Goal: Transaction & Acquisition: Obtain resource

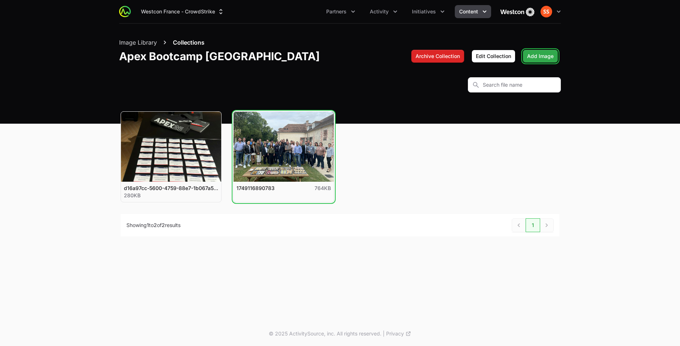
click at [537, 54] on span "Add Image" at bounding box center [540, 56] width 27 height 9
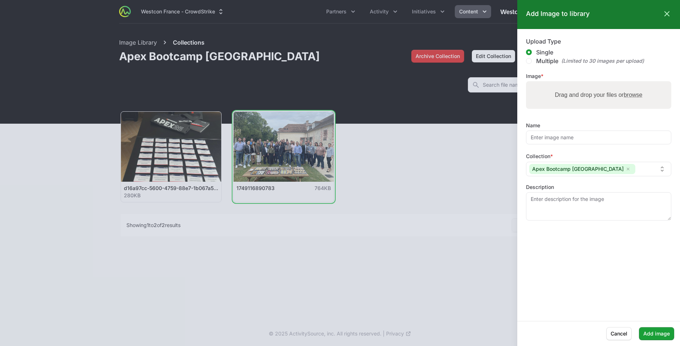
click at [567, 101] on label "Drag and drop your files or browse" at bounding box center [597, 95] width 93 height 15
click at [567, 83] on input "Drag and drop your files or browse" at bounding box center [598, 82] width 145 height 2
click at [530, 60] on input "Multiple (Limited to 30 images per upload)" at bounding box center [529, 61] width 6 height 6
radio input "true"
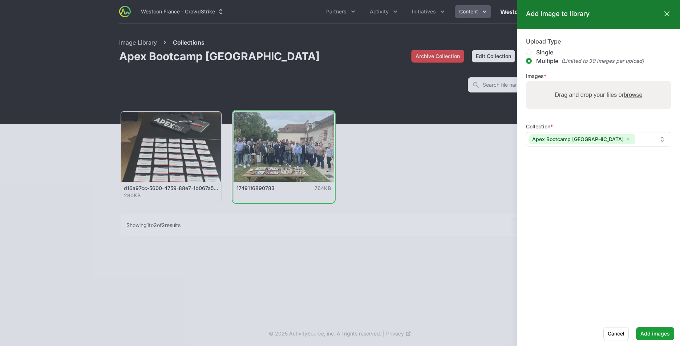
click at [577, 101] on label "Drag and drop your files or browse" at bounding box center [597, 95] width 93 height 15
click at [577, 83] on input "Drag and drop your files or browse" at bounding box center [598, 82] width 145 height 2
type input "C:\fakepath\1749116887488.jpg"
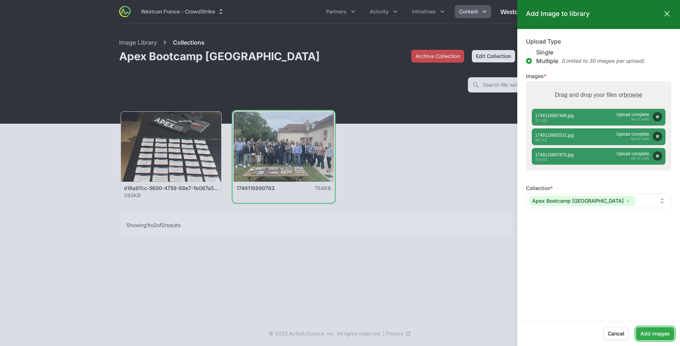
click at [650, 330] on span "Add images" at bounding box center [654, 334] width 29 height 9
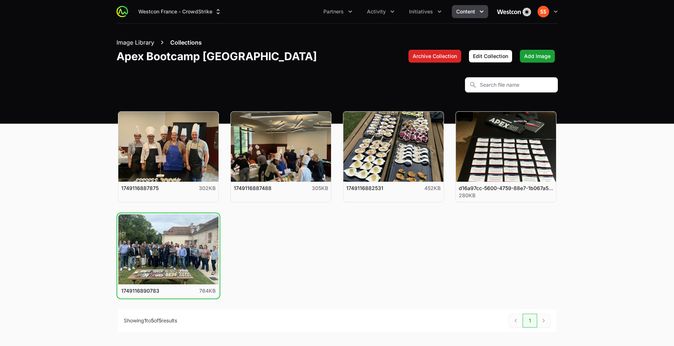
click at [146, 41] on button "Image Library" at bounding box center [136, 42] width 38 height 9
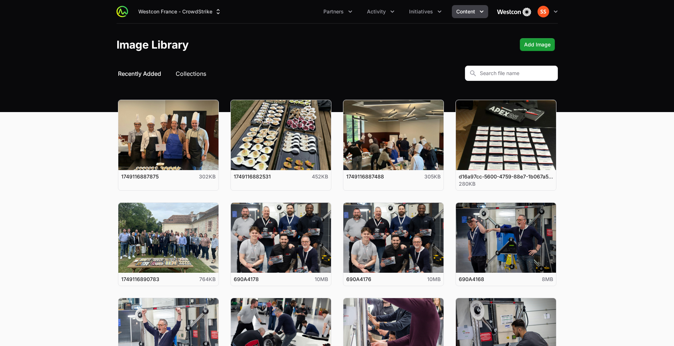
click at [187, 73] on button "Collections" at bounding box center [191, 73] width 30 height 9
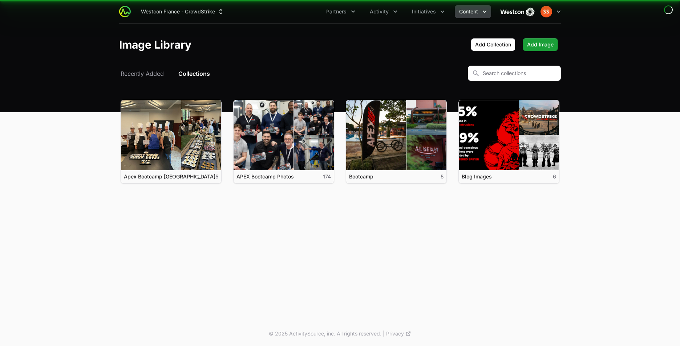
click at [190, 73] on button "Collections" at bounding box center [194, 73] width 32 height 9
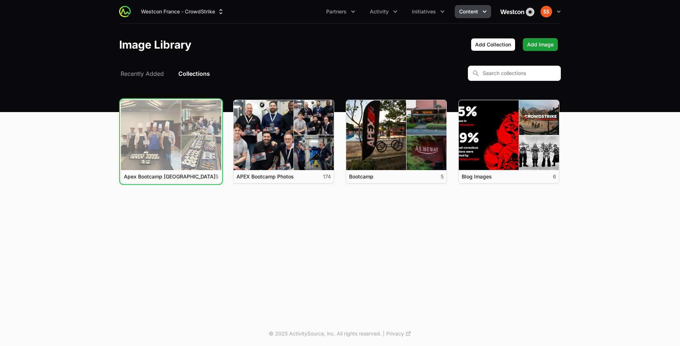
click at [189, 109] on link "View details for Apex Bootcamp [GEOGRAPHIC_DATA]" at bounding box center [171, 135] width 100 height 70
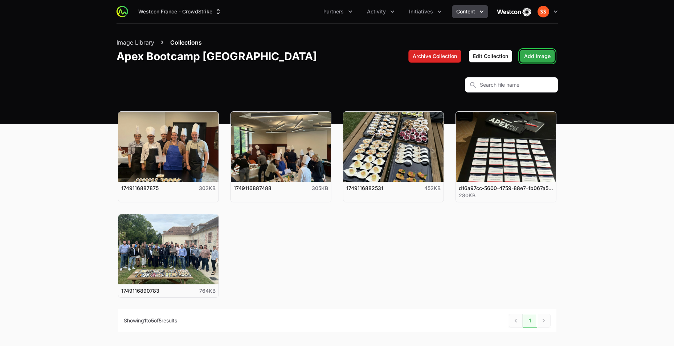
click at [532, 54] on span "Add Image" at bounding box center [537, 56] width 27 height 9
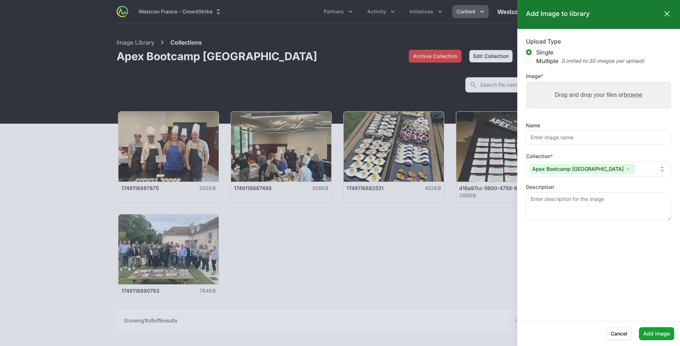
click at [567, 94] on label "Drag and drop your files or browse" at bounding box center [597, 95] width 93 height 15
click at [567, 83] on input "Drag and drop your files or browse" at bounding box center [598, 82] width 145 height 2
click at [532, 60] on div "Multiple (Limited to 30 images per upload)" at bounding box center [595, 61] width 139 height 9
click at [526, 61] on input "Multiple (Limited to 30 images per upload)" at bounding box center [529, 61] width 6 height 6
radio input "true"
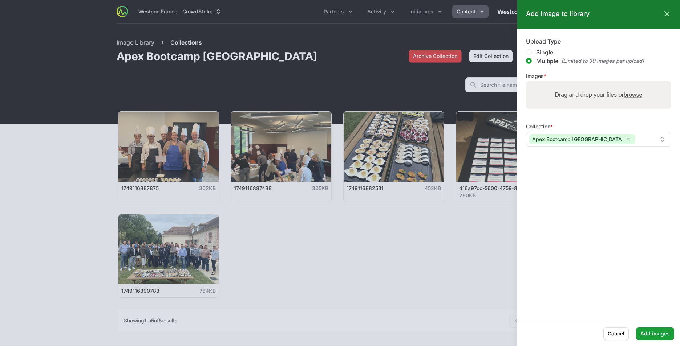
click at [551, 96] on label "Drag and drop your files or browse" at bounding box center [597, 95] width 93 height 15
click at [551, 83] on input "Drag and drop your files or browse" at bounding box center [598, 82] width 145 height 2
type input "C:\fakepath\1749193319889.jpg"
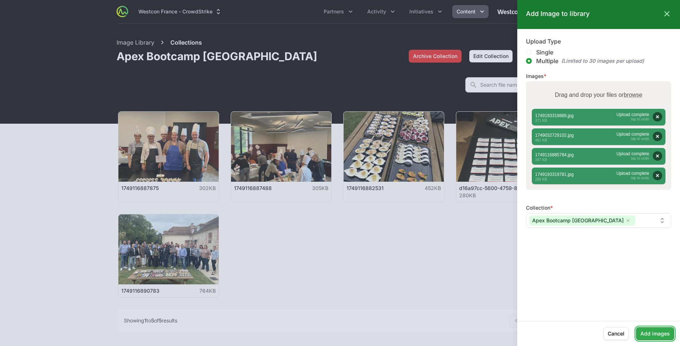
click at [662, 337] on span "Add images" at bounding box center [654, 334] width 29 height 9
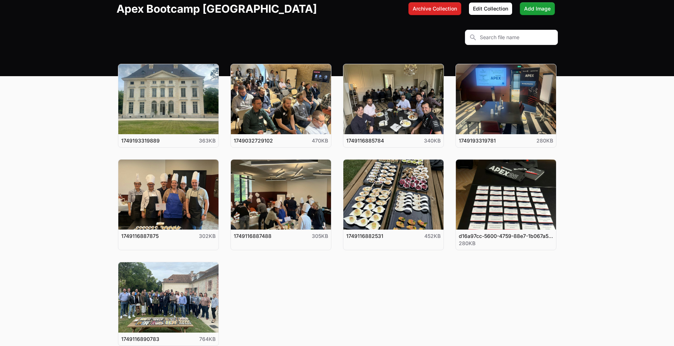
scroll to position [36, 0]
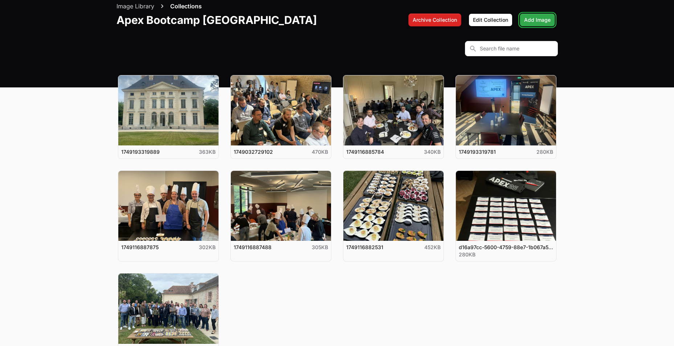
click at [537, 20] on span "Add Image" at bounding box center [537, 20] width 27 height 9
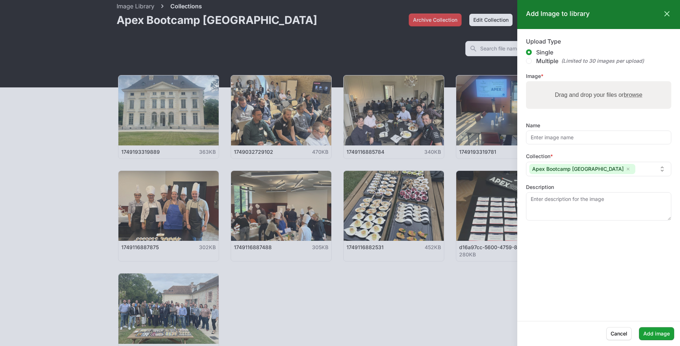
click at [541, 63] on span "Multiple" at bounding box center [547, 61] width 22 height 9
click at [531, 63] on input "Multiple (Limited to 30 images per upload)" at bounding box center [529, 61] width 6 height 6
radio input "true"
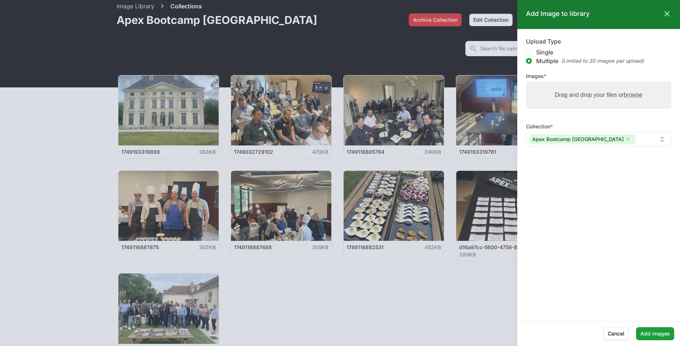
click at [548, 82] on div "Drag and drop your files or browse" at bounding box center [598, 95] width 145 height 28
click at [526, 81] on input "Drag and drop your files or browse" at bounding box center [598, 82] width 145 height 2
type input "C:\fakepath\1749049419214.jpg"
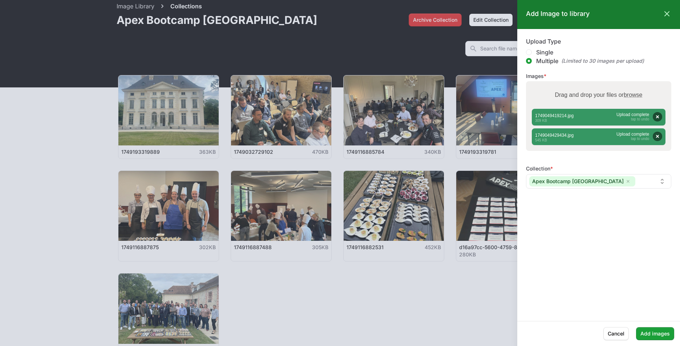
click at [589, 91] on label "Drag and drop your files or browse" at bounding box center [597, 95] width 93 height 15
click at [589, 83] on input "Drag and drop your files or browse" at bounding box center [598, 82] width 145 height 2
type input "C:\fakepath\1749049427961.jpg"
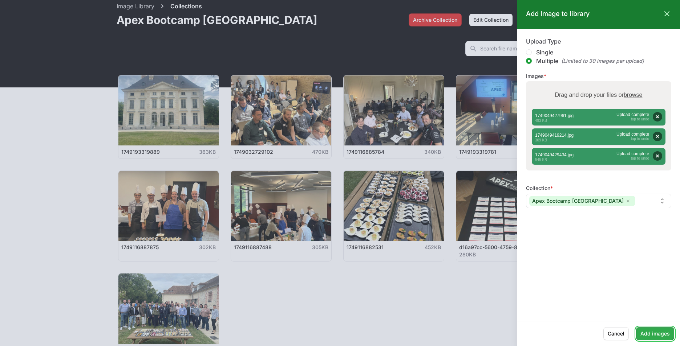
click at [661, 335] on span "Add images" at bounding box center [654, 334] width 29 height 9
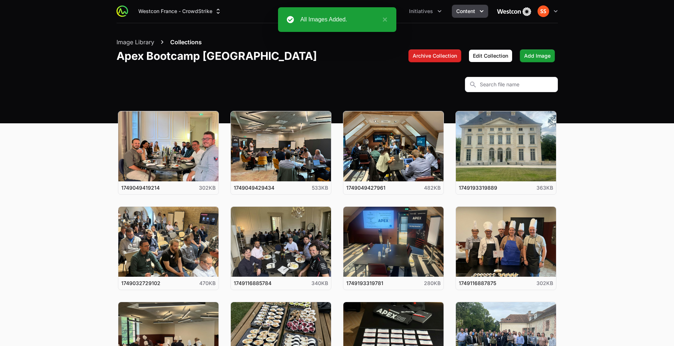
scroll to position [0, 0]
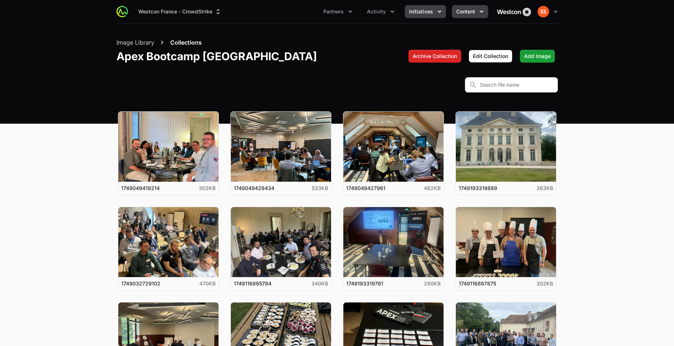
click at [429, 12] on span "Initiatives" at bounding box center [421, 11] width 24 height 7
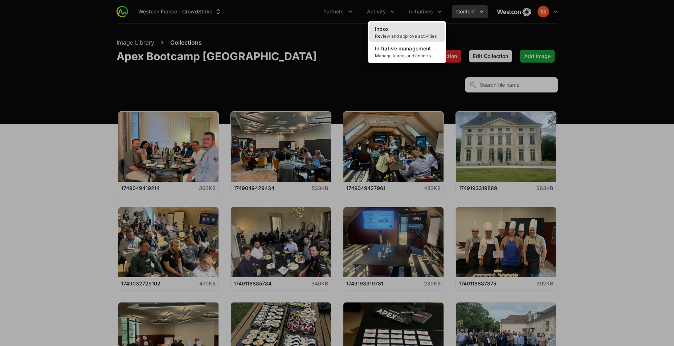
click at [417, 36] on span "Review and approve activities" at bounding box center [407, 36] width 64 height 6
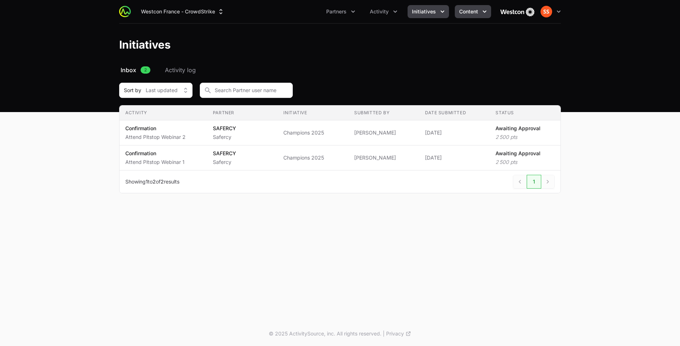
click at [482, 12] on icon "Content menu" at bounding box center [484, 11] width 7 height 7
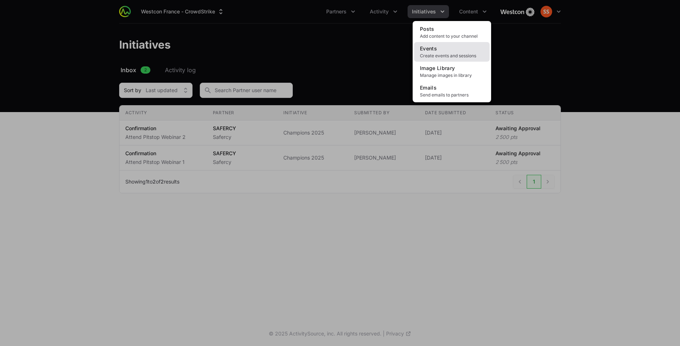
click at [464, 51] on link "Events Create events and sessions" at bounding box center [452, 52] width 76 height 20
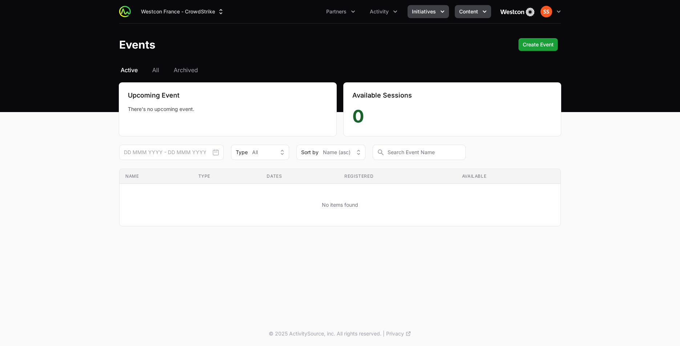
click at [431, 11] on span "Initiatives" at bounding box center [424, 11] width 24 height 7
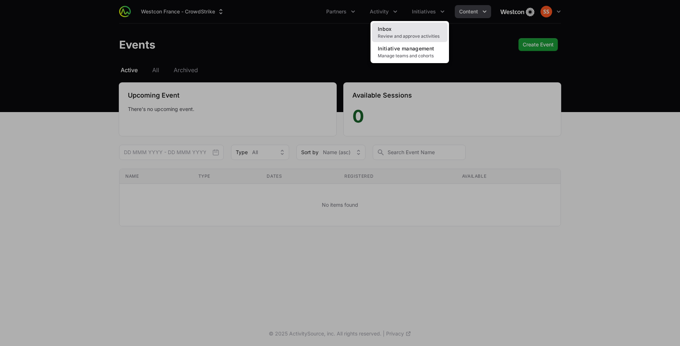
click at [424, 34] on span "Review and approve activities" at bounding box center [410, 36] width 64 height 6
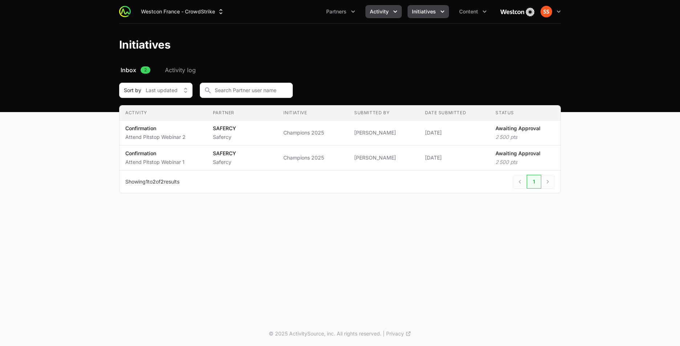
click at [384, 14] on span "Activity" at bounding box center [379, 11] width 19 height 7
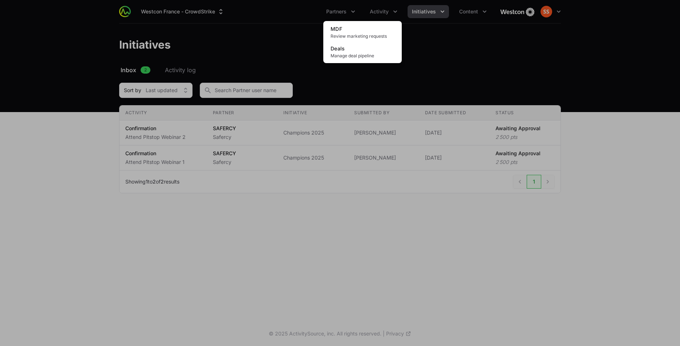
click at [341, 12] on div "Activity menu" at bounding box center [340, 173] width 680 height 346
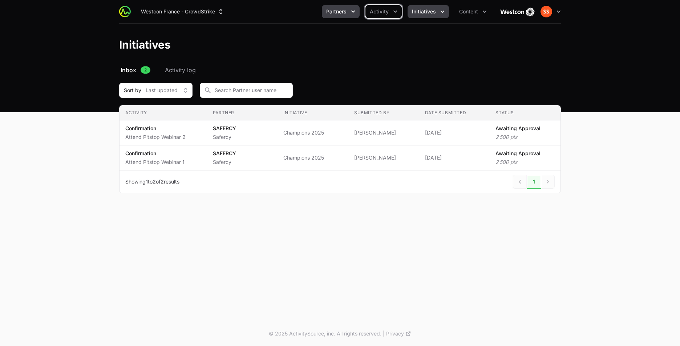
click at [342, 12] on span "Partners" at bounding box center [336, 11] width 20 height 7
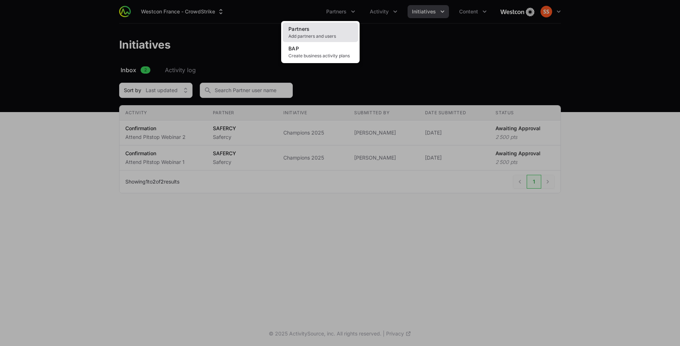
click at [339, 36] on span "Add partners and users" at bounding box center [320, 36] width 64 height 6
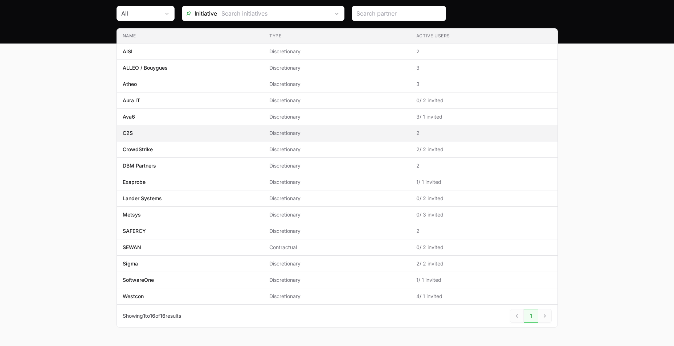
scroll to position [56, 0]
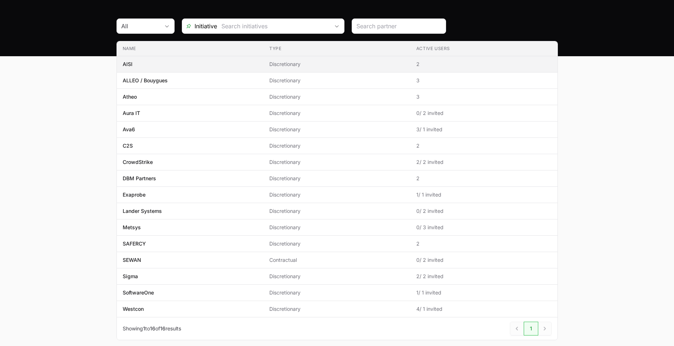
click at [130, 64] on p "AISI" at bounding box center [128, 64] width 10 height 7
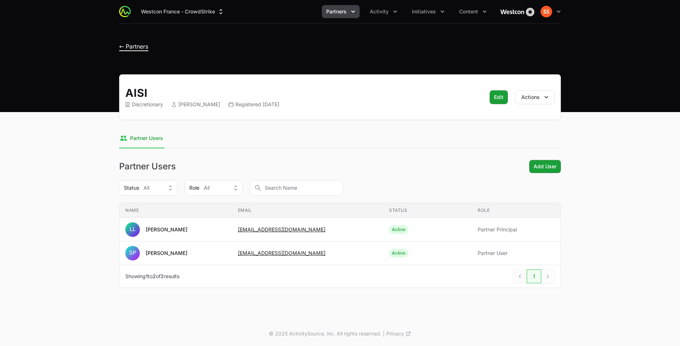
click at [122, 44] on span "← Partners" at bounding box center [133, 46] width 29 height 7
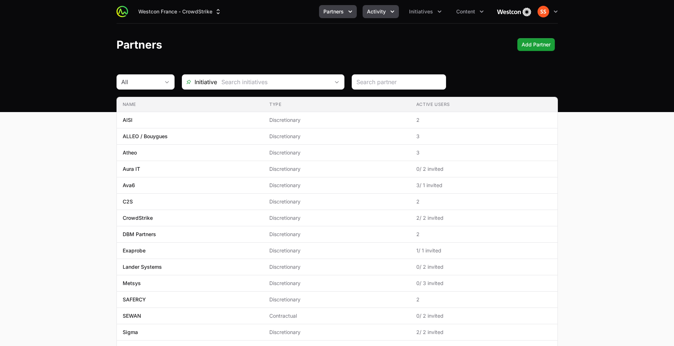
click at [383, 5] on button "Activity" at bounding box center [381, 11] width 36 height 13
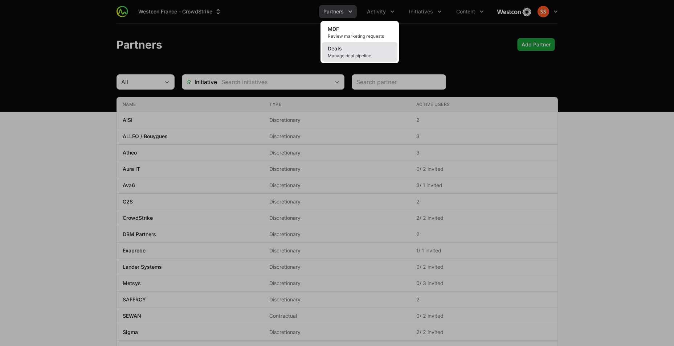
click at [375, 46] on link "Deals Manage deal pipeline" at bounding box center [360, 52] width 76 height 20
click at [373, 55] on span "Manage deal pipeline" at bounding box center [360, 56] width 64 height 6
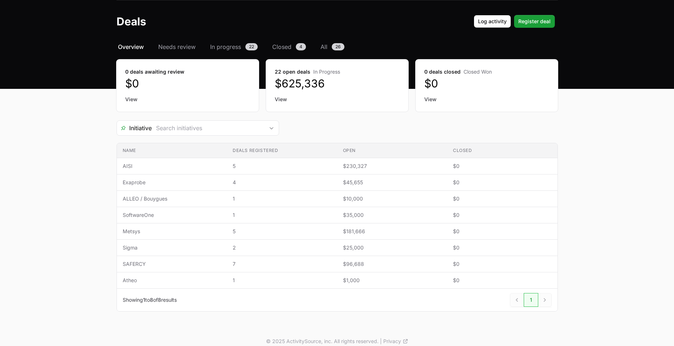
scroll to position [31, 0]
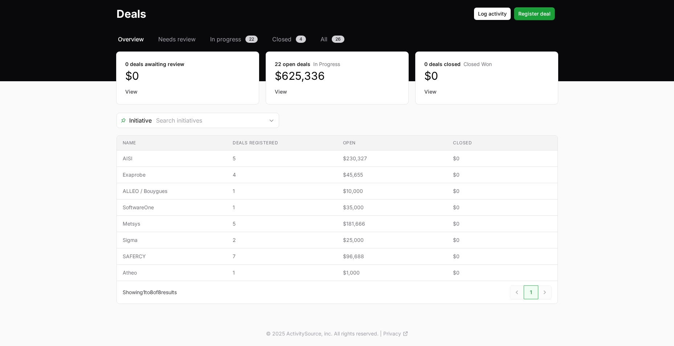
click at [431, 90] on link "View" at bounding box center [486, 91] width 125 height 7
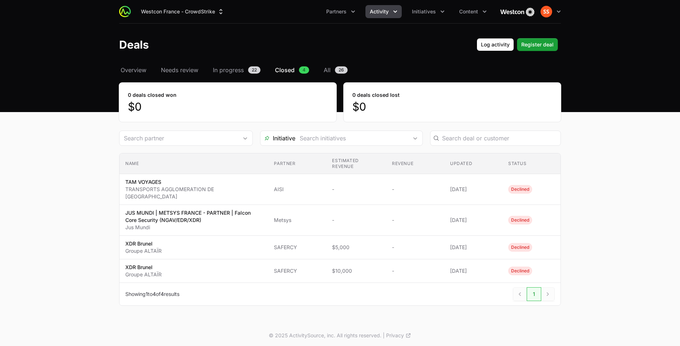
click at [292, 67] on span "Closed" at bounding box center [285, 70] width 20 height 9
click at [231, 70] on span "In progress" at bounding box center [228, 70] width 31 height 9
click at [175, 67] on span "Needs review" at bounding box center [179, 70] width 37 height 9
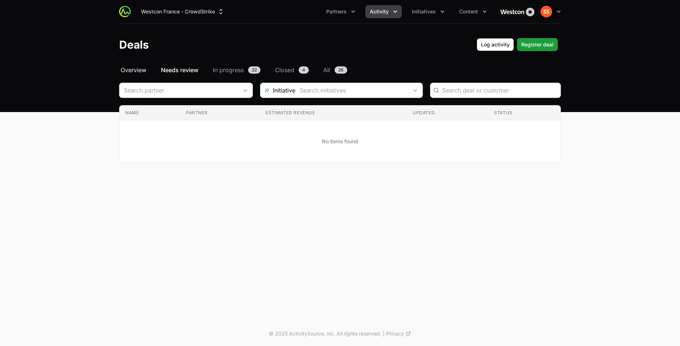
click at [136, 69] on span "Overview" at bounding box center [134, 70] width 26 height 9
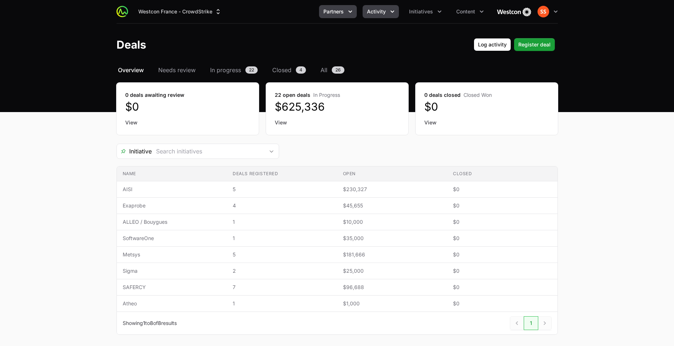
click at [338, 9] on span "Partners" at bounding box center [333, 11] width 20 height 7
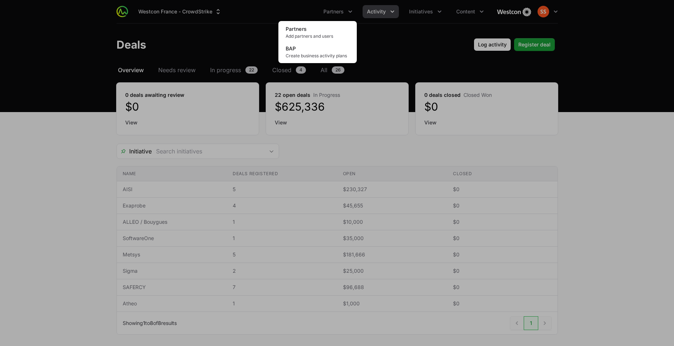
click at [429, 8] on div "Partners menu" at bounding box center [337, 173] width 674 height 346
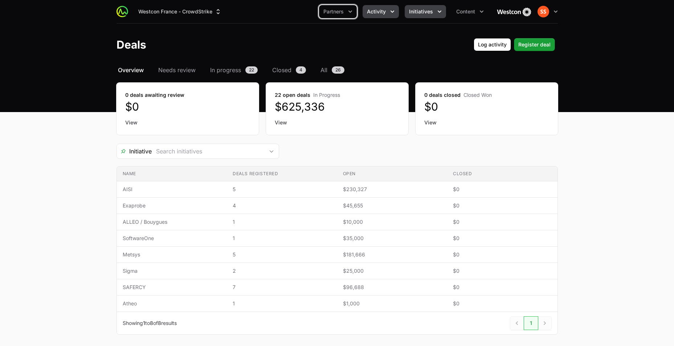
click at [429, 10] on span "Initiatives" at bounding box center [421, 11] width 24 height 7
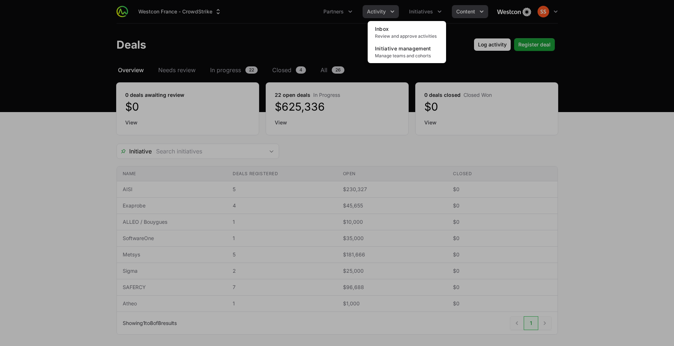
drag, startPoint x: 465, startPoint y: 20, endPoint x: 469, endPoint y: 12, distance: 8.6
click at [466, 18] on div "Initiatives menu" at bounding box center [337, 173] width 674 height 346
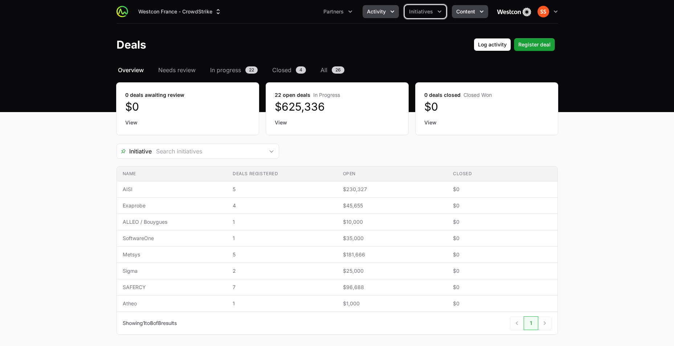
click at [470, 11] on span "Content" at bounding box center [465, 11] width 19 height 7
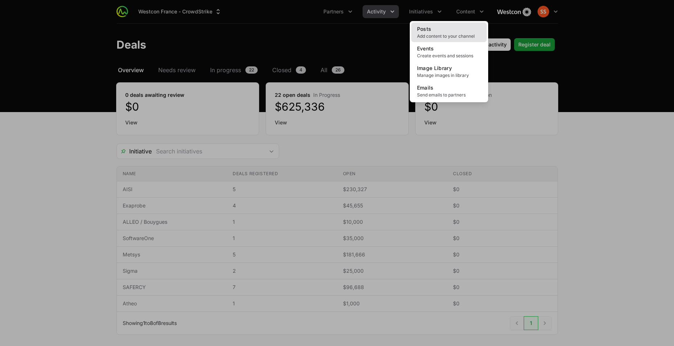
click at [451, 31] on link "Posts Add content to your channel" at bounding box center [449, 33] width 76 height 20
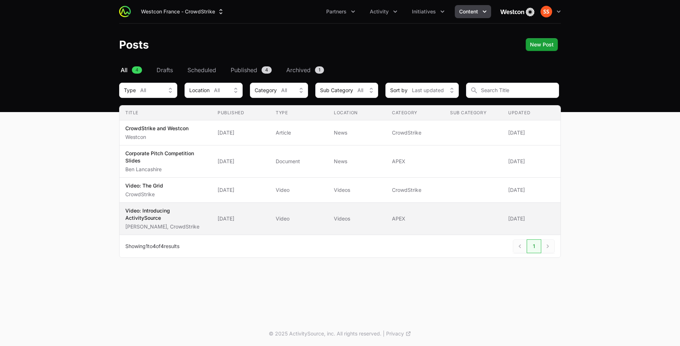
click at [152, 211] on p "Video: Introducing ActivitySource" at bounding box center [165, 214] width 81 height 15
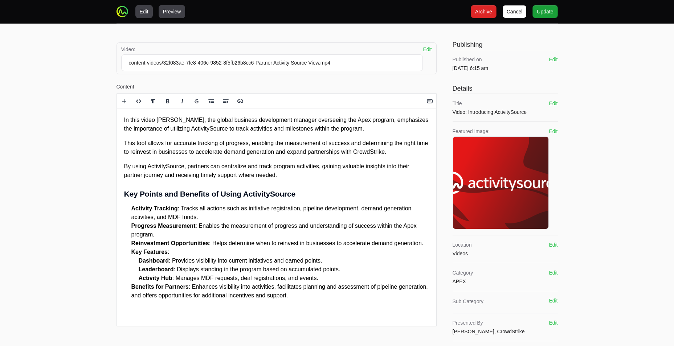
click at [178, 11] on button "Preview" at bounding box center [172, 11] width 27 height 13
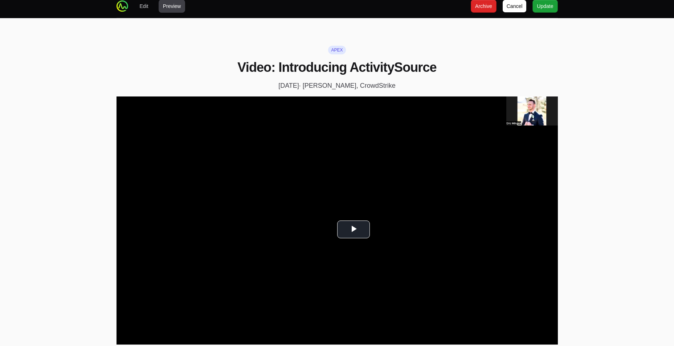
scroll to position [145, 0]
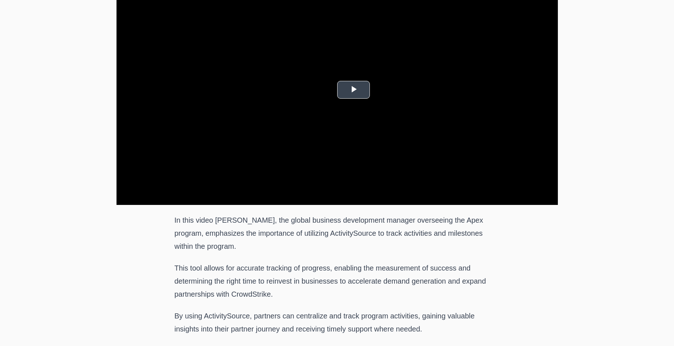
click at [354, 90] on span "Video Player" at bounding box center [354, 90] width 0 height 0
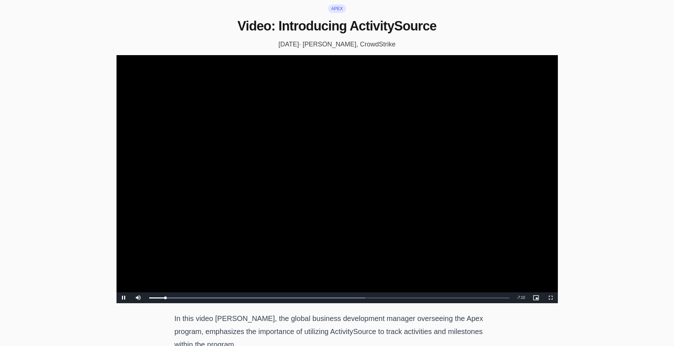
scroll to position [0, 0]
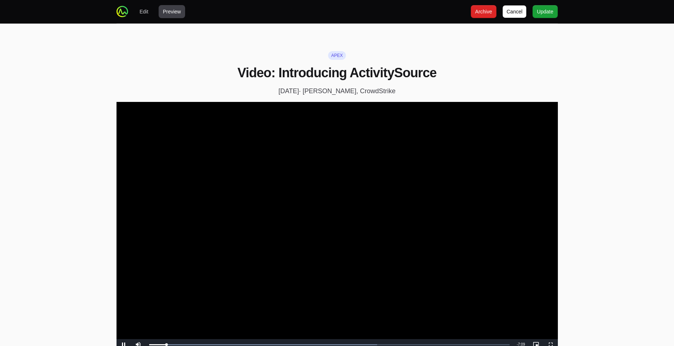
click at [172, 11] on button "Preview" at bounding box center [172, 11] width 27 height 13
click at [514, 14] on span "Cancel" at bounding box center [515, 11] width 16 height 9
click at [114, 8] on div "Edit Preview Cancel Archive Update" at bounding box center [337, 12] width 465 height 24
click at [115, 9] on div "Edit Preview Cancel Archive Update" at bounding box center [337, 12] width 465 height 24
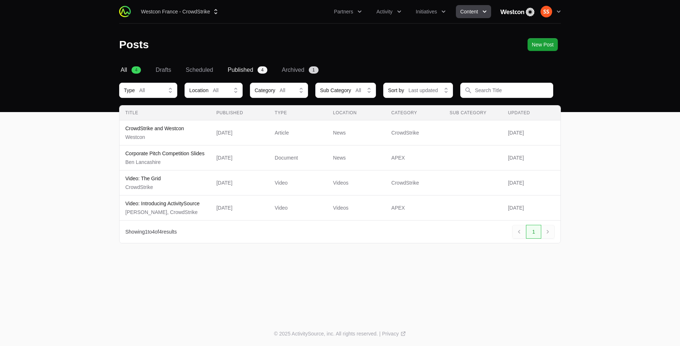
click at [231, 70] on span "Published" at bounding box center [240, 70] width 25 height 9
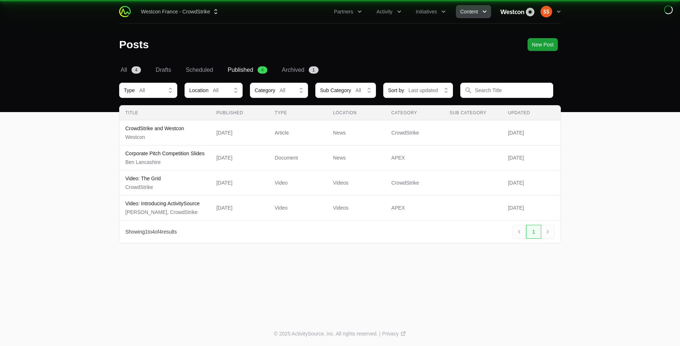
click at [250, 74] on span "Published" at bounding box center [240, 70] width 25 height 9
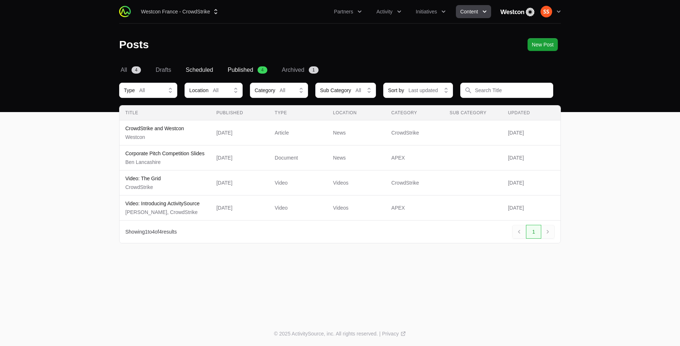
click at [209, 68] on span "Scheduled" at bounding box center [200, 70] width 28 height 9
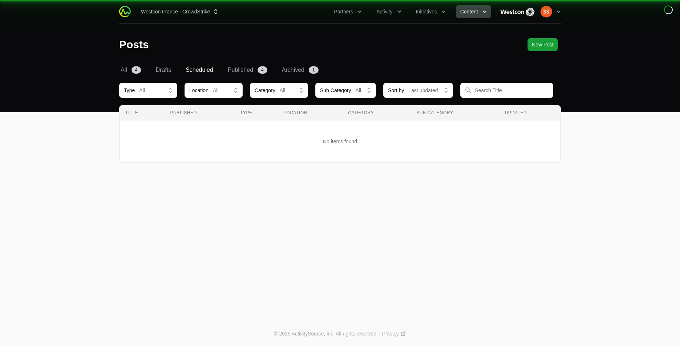
click at [413, 15] on button "Initiatives" at bounding box center [430, 11] width 38 height 13
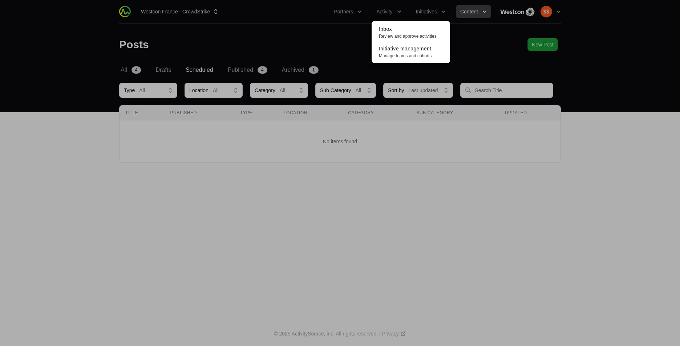
click at [394, 18] on div "Initiatives menu" at bounding box center [340, 173] width 680 height 346
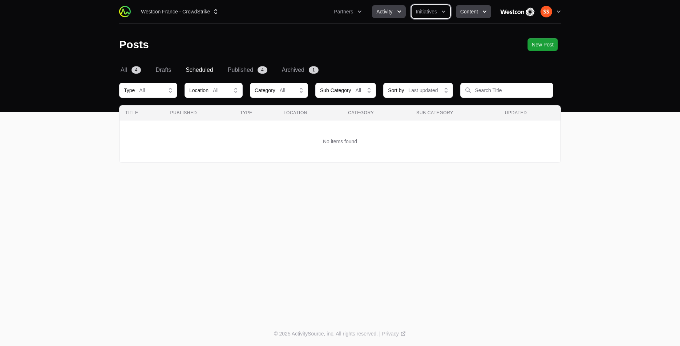
click at [392, 14] on button "Activity" at bounding box center [388, 11] width 33 height 13
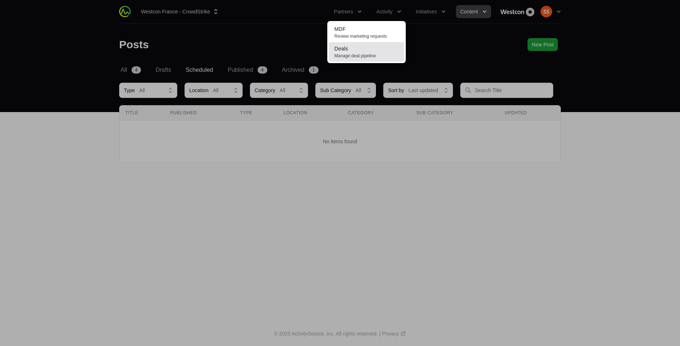
click at [375, 50] on link "Deals Manage deal pipeline" at bounding box center [367, 52] width 76 height 20
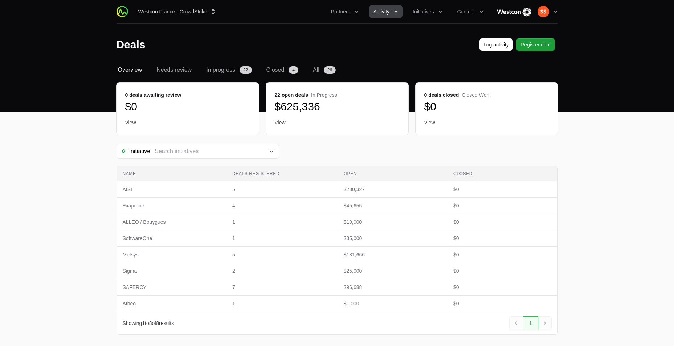
scroll to position [31, 0]
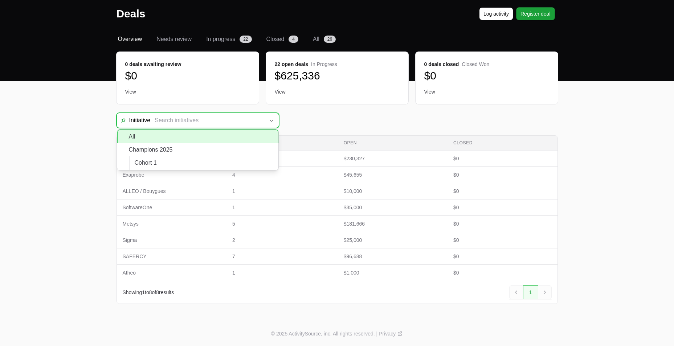
click at [246, 124] on input "Deals Filters" at bounding box center [207, 120] width 114 height 15
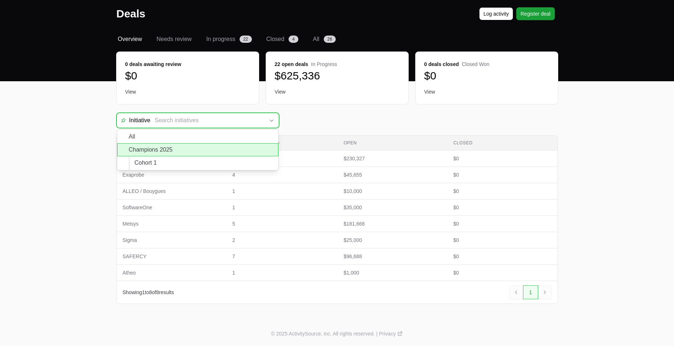
click at [231, 152] on li "Champions 2025" at bounding box center [197, 149] width 161 height 13
type input "Champions 2025"
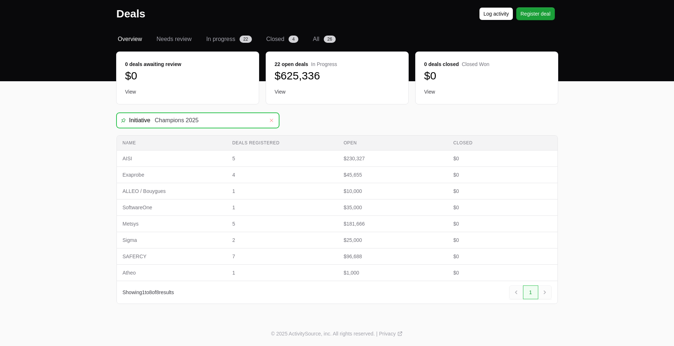
click at [273, 122] on icon "Remove" at bounding box center [271, 121] width 4 height 6
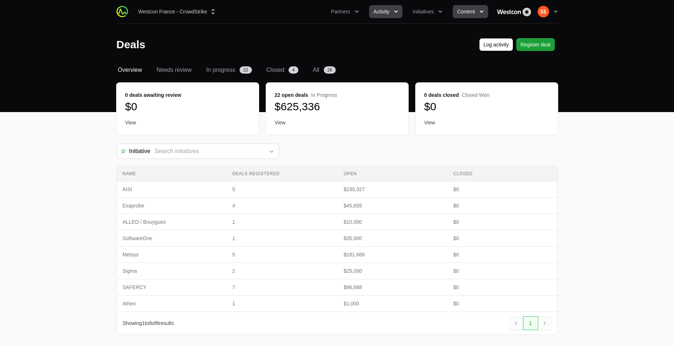
drag, startPoint x: 466, startPoint y: 19, endPoint x: 468, endPoint y: 13, distance: 6.0
click at [466, 18] on div "Westcon France - CrowdStrike Partners Activity Initiatives Content Open user me…" at bounding box center [337, 11] width 441 height 23
click at [468, 13] on span "Content" at bounding box center [466, 11] width 18 height 7
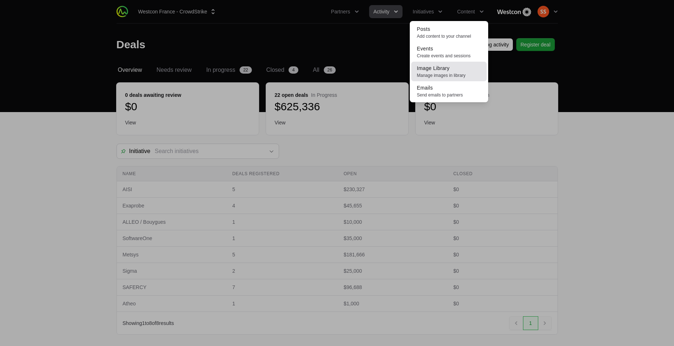
click at [455, 77] on span "Manage images in library" at bounding box center [449, 76] width 64 height 6
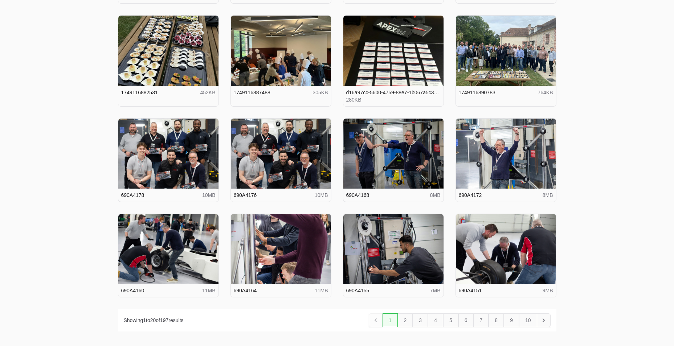
scroll to position [290, 0]
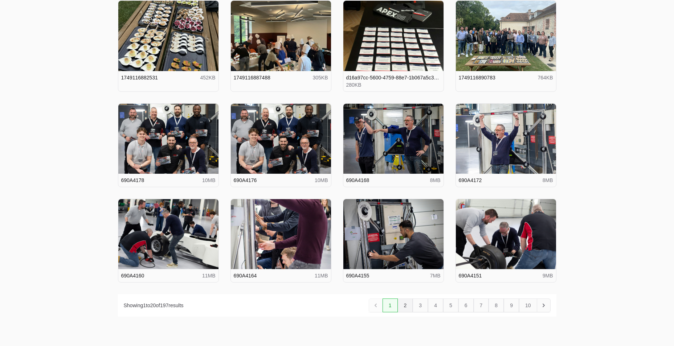
click at [405, 310] on link "2" at bounding box center [405, 306] width 15 height 14
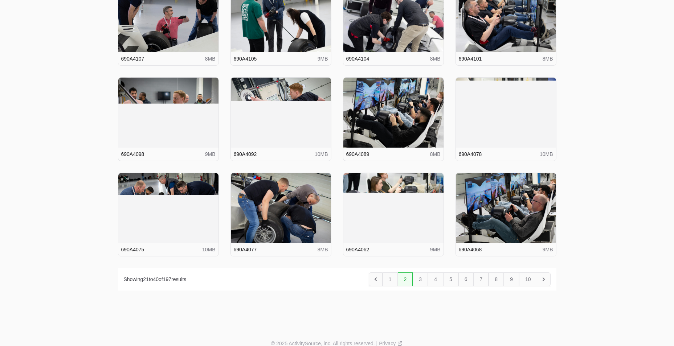
scroll to position [319, 0]
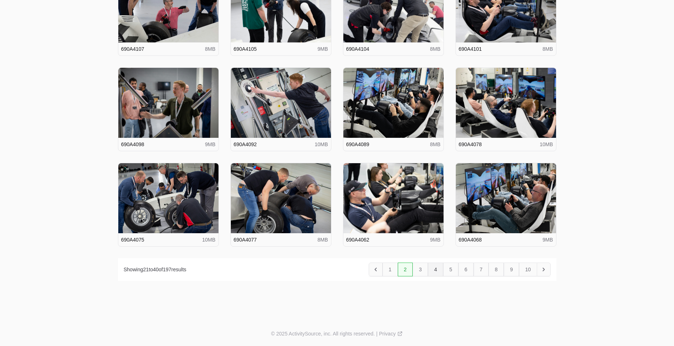
click at [432, 273] on link "4" at bounding box center [435, 270] width 15 height 14
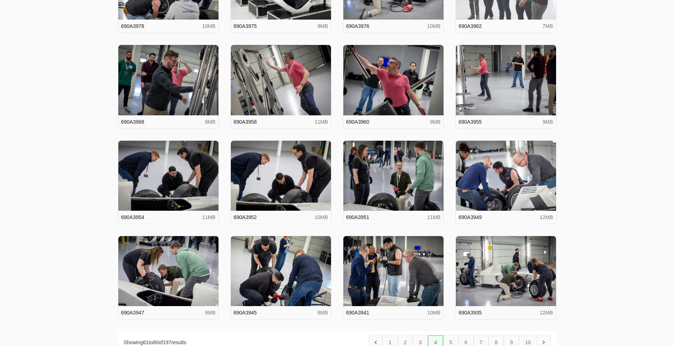
scroll to position [319, 0]
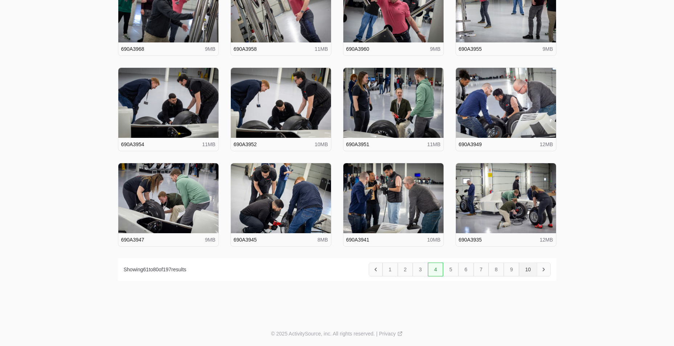
click at [529, 270] on link "10" at bounding box center [528, 270] width 18 height 14
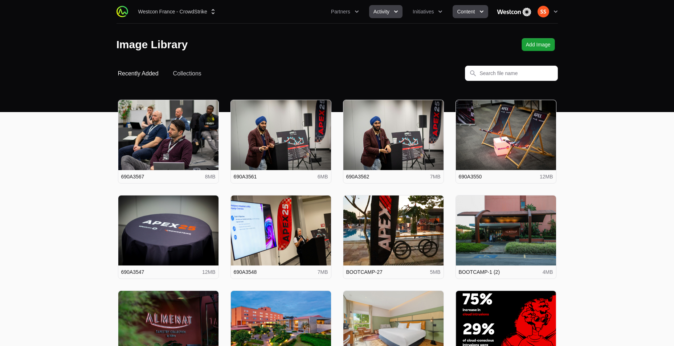
click at [398, 8] on button "Activity" at bounding box center [385, 11] width 33 height 13
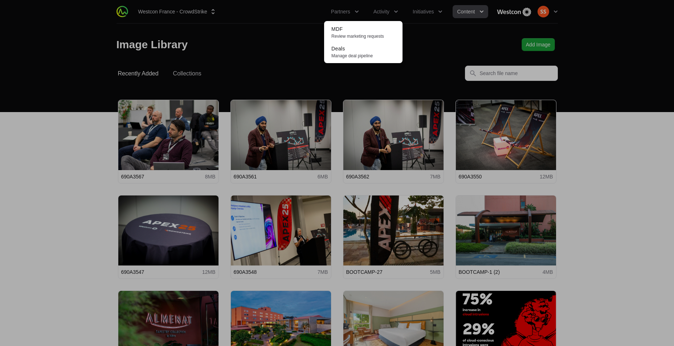
click at [476, 11] on div "Activity menu" at bounding box center [337, 173] width 674 height 346
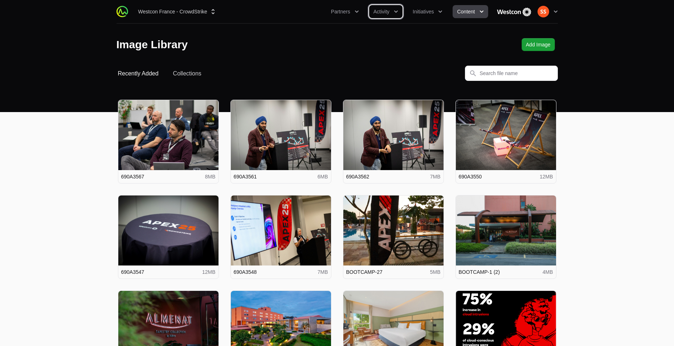
click at [476, 9] on button "Content" at bounding box center [470, 11] width 35 height 13
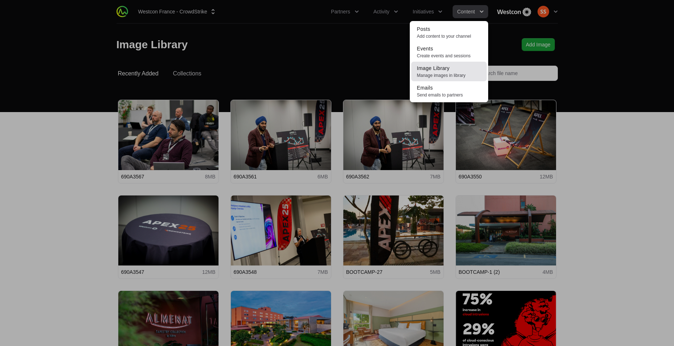
click at [450, 74] on span "Manage images in library" at bounding box center [449, 76] width 64 height 6
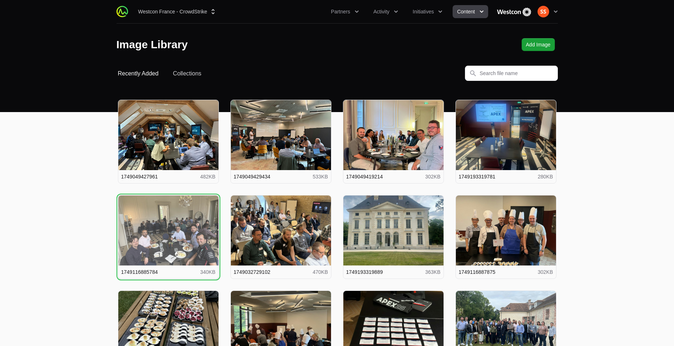
click at [204, 239] on button "View details for 1749116885784" at bounding box center [168, 231] width 100 height 70
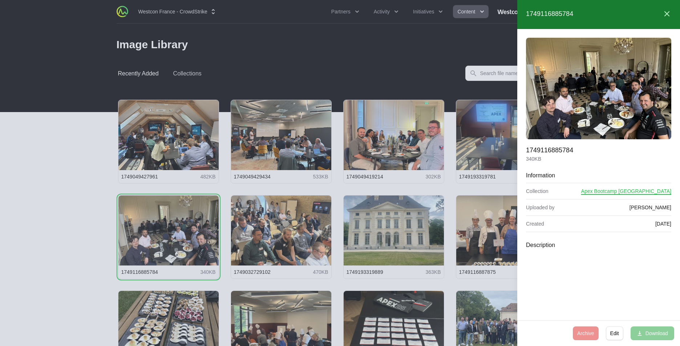
click at [473, 13] on div at bounding box center [340, 173] width 680 height 346
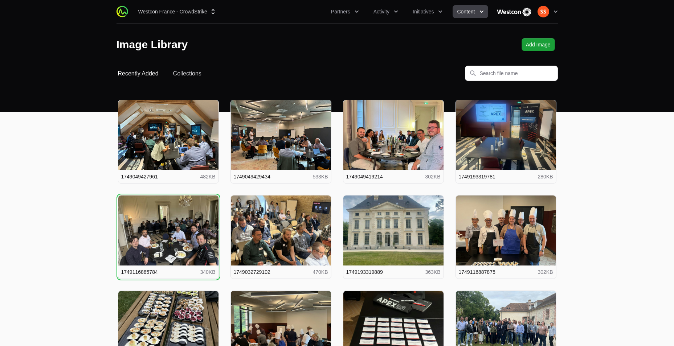
click at [475, 10] on button "Content" at bounding box center [470, 11] width 35 height 13
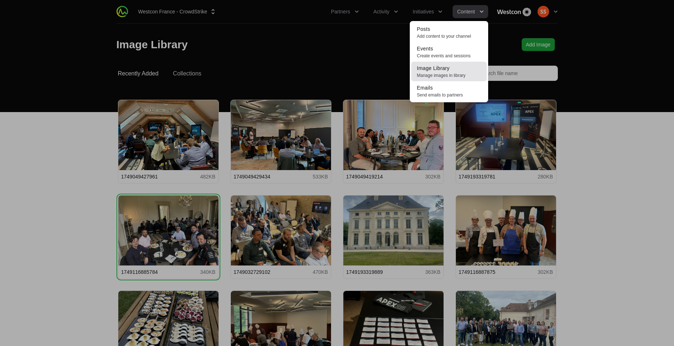
click at [447, 73] on span "Manage images in library" at bounding box center [449, 76] width 64 height 6
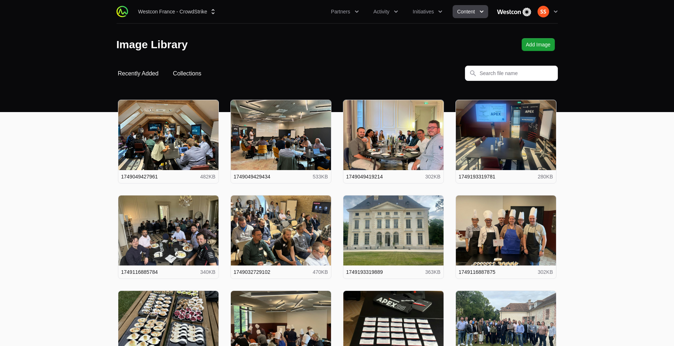
click at [178, 69] on button "Collections" at bounding box center [187, 73] width 28 height 9
click at [182, 74] on button "Collections" at bounding box center [187, 73] width 28 height 9
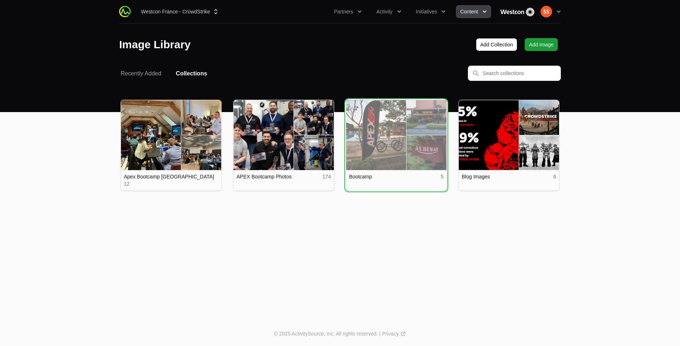
click at [387, 142] on link "View details for Bootcamp" at bounding box center [396, 135] width 100 height 70
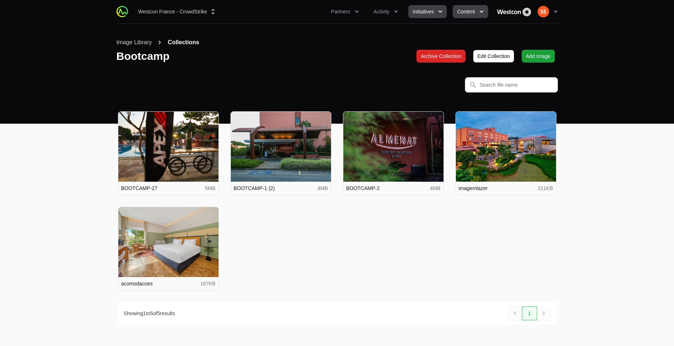
click at [432, 10] on span "Initiatives" at bounding box center [423, 11] width 21 height 7
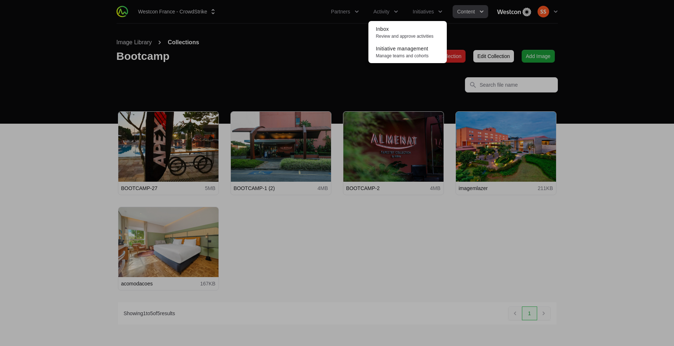
click at [463, 13] on div "Initiatives menu" at bounding box center [337, 173] width 674 height 346
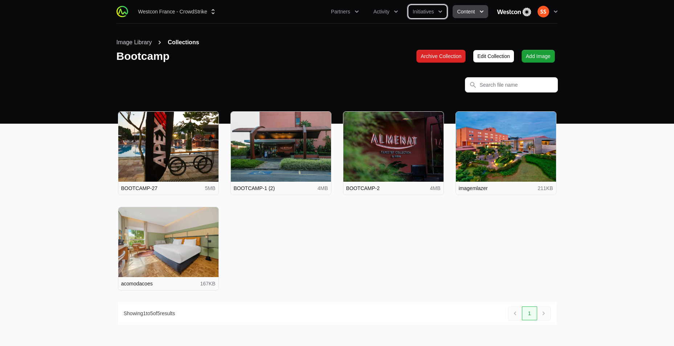
click at [468, 12] on span "Content" at bounding box center [466, 11] width 18 height 7
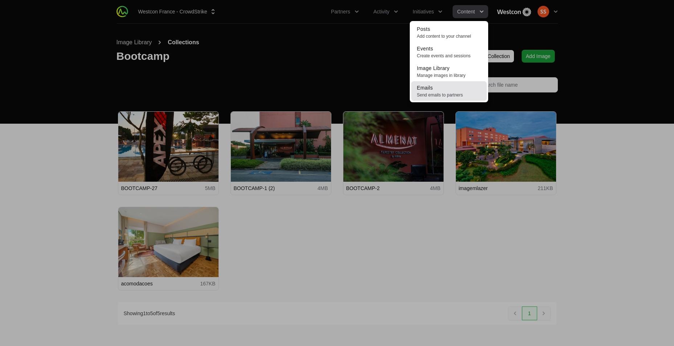
click at [463, 85] on link "Emails Send emails to partners" at bounding box center [449, 91] width 76 height 20
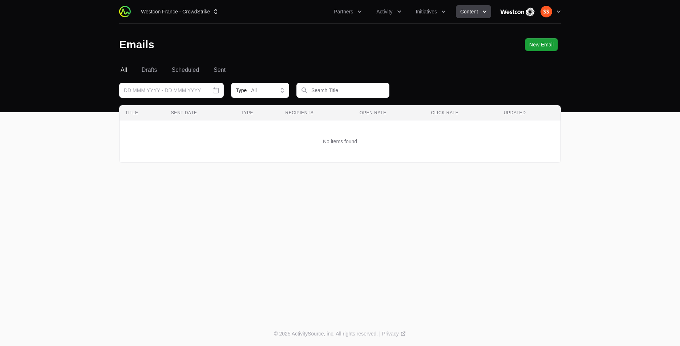
click at [147, 75] on div "Select a tab All Drafts Scheduled Sent All Drafts Scheduled Sent This Month [DA…" at bounding box center [339, 123] width 465 height 115
click at [151, 70] on span "Drafts" at bounding box center [150, 70] width 16 height 9
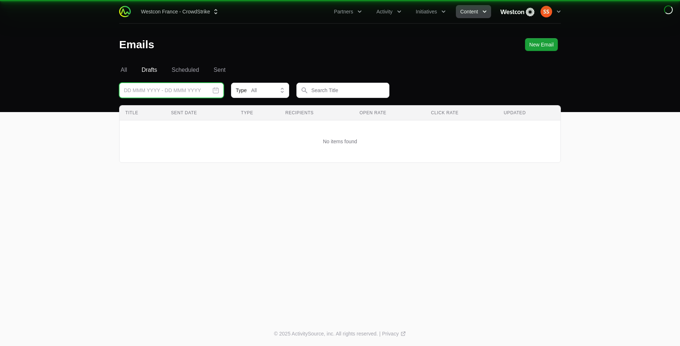
click at [176, 89] on input "text" at bounding box center [171, 90] width 105 height 15
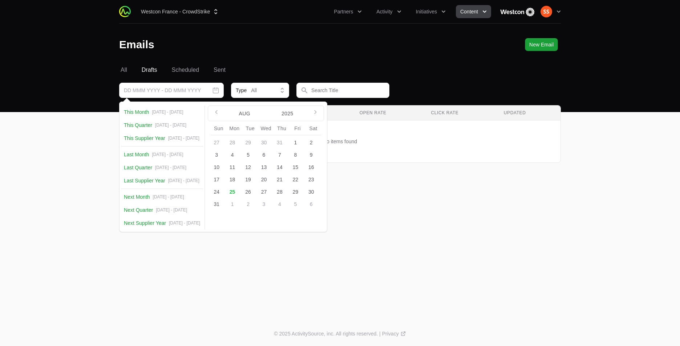
click at [238, 155] on button "4" at bounding box center [233, 155] width 12 height 12
click at [436, 124] on td "No items found" at bounding box center [339, 142] width 441 height 42
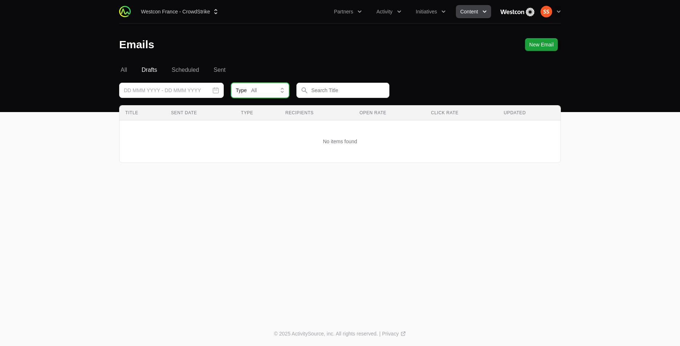
click at [260, 85] on button "Type All" at bounding box center [260, 90] width 58 height 15
drag, startPoint x: 219, startPoint y: 62, endPoint x: 220, endPoint y: 68, distance: 5.5
click at [220, 62] on header "Emails New Email" at bounding box center [340, 45] width 680 height 42
click at [220, 69] on span "Sent" at bounding box center [219, 70] width 12 height 9
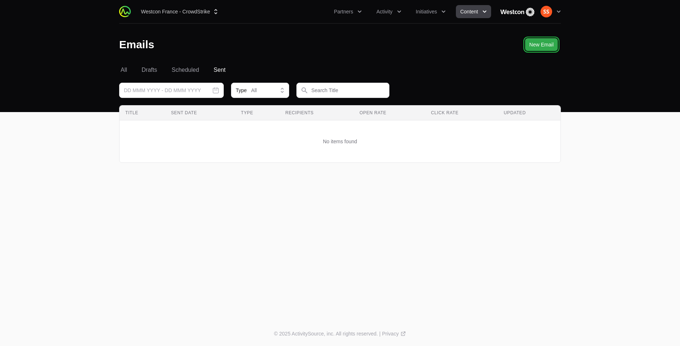
click at [539, 42] on button "New Email" at bounding box center [541, 44] width 33 height 13
click at [539, 43] on span "New Email" at bounding box center [541, 44] width 24 height 9
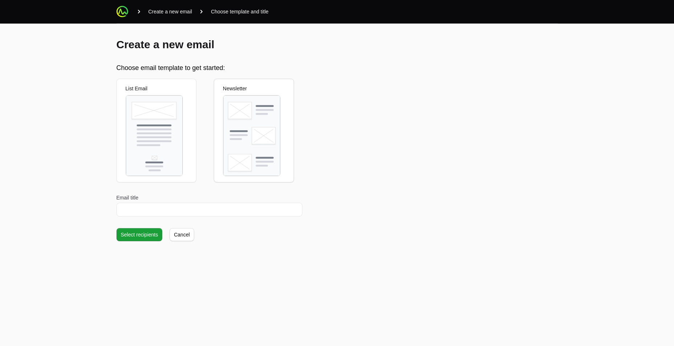
click at [253, 127] on img at bounding box center [251, 135] width 57 height 81
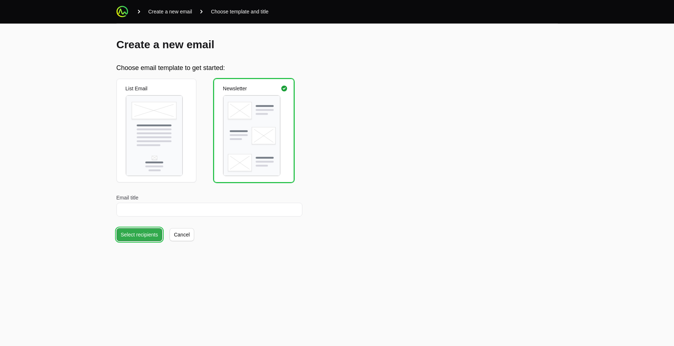
click at [155, 236] on span "Select recipients" at bounding box center [139, 235] width 37 height 9
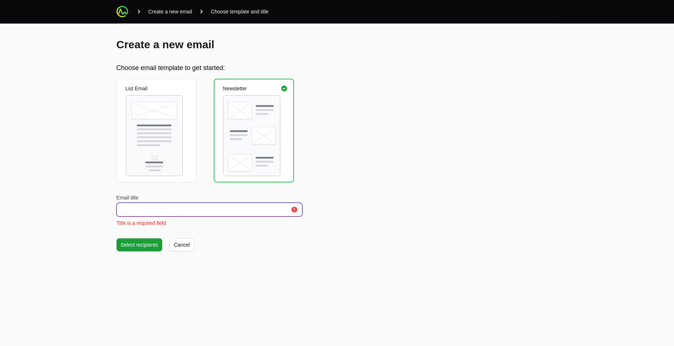
click at [182, 209] on input "Email title" at bounding box center [210, 210] width 186 height 14
